Goal: Task Accomplishment & Management: Use online tool/utility

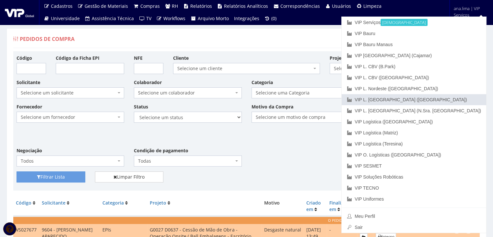
drag, startPoint x: 458, startPoint y: 100, endPoint x: 454, endPoint y: 102, distance: 4.1
click at [458, 100] on link "VIP L. [GEOGRAPHIC_DATA] ([GEOGRAPHIC_DATA])" at bounding box center [414, 99] width 145 height 11
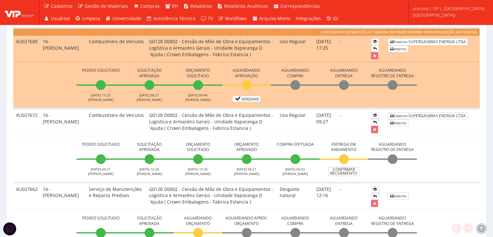
scroll to position [195, 0]
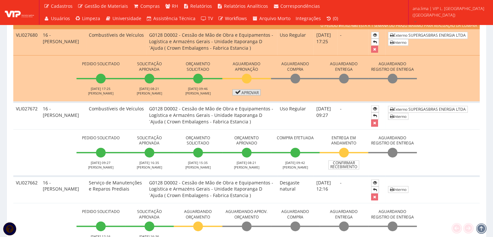
click at [245, 95] on link "Aprovar" at bounding box center [247, 92] width 29 height 6
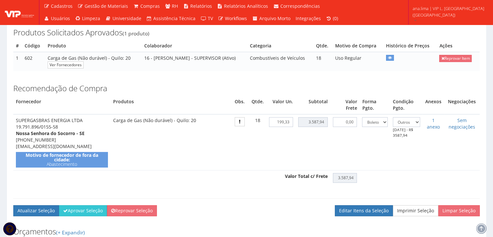
scroll to position [130, 0]
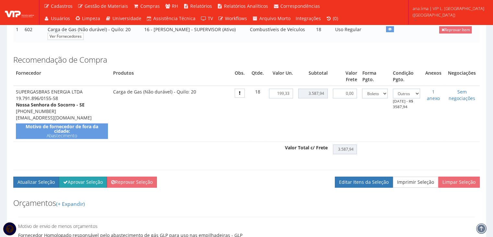
click at [82, 188] on button "Aprovar Seleção" at bounding box center [83, 181] width 48 height 11
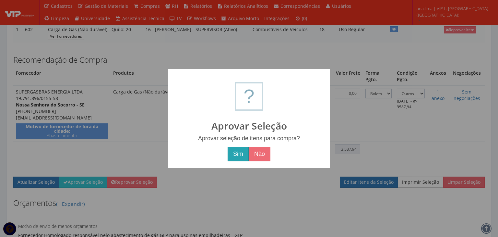
click at [241, 153] on button "Sim" at bounding box center [238, 154] width 21 height 15
